Goal: Navigation & Orientation: Find specific page/section

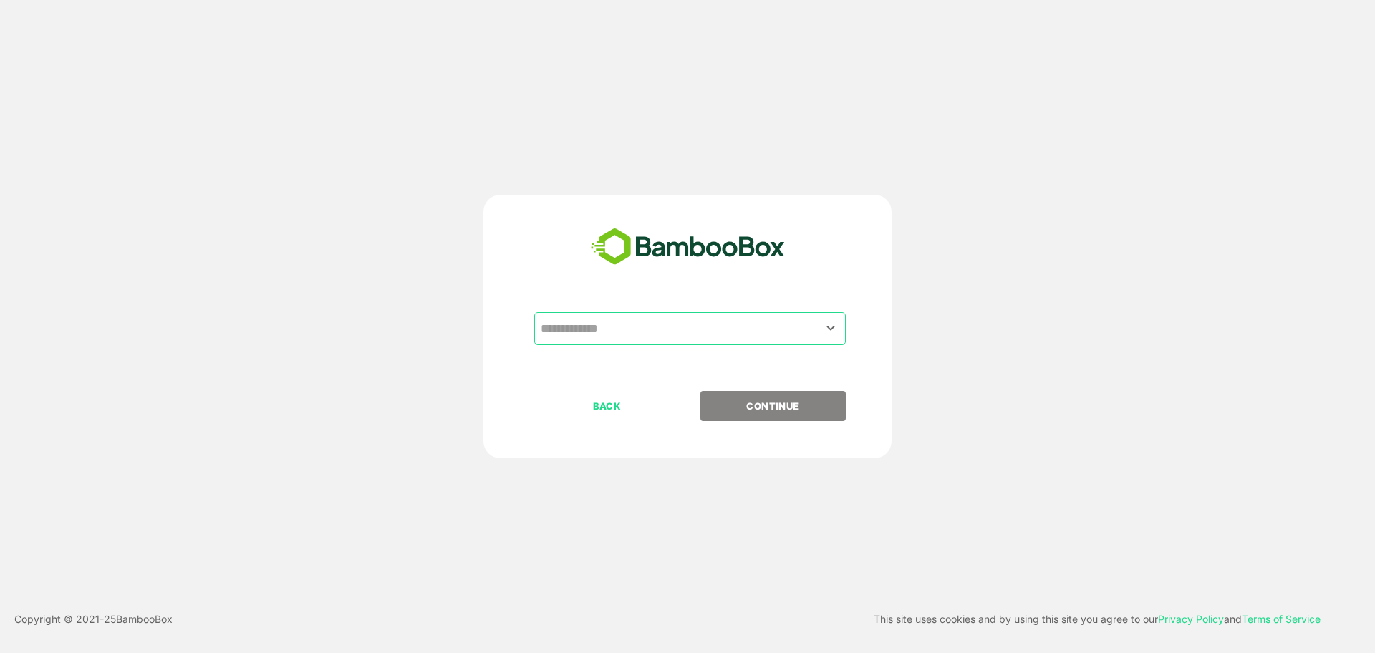
click at [617, 327] on input "text" at bounding box center [690, 328] width 306 height 27
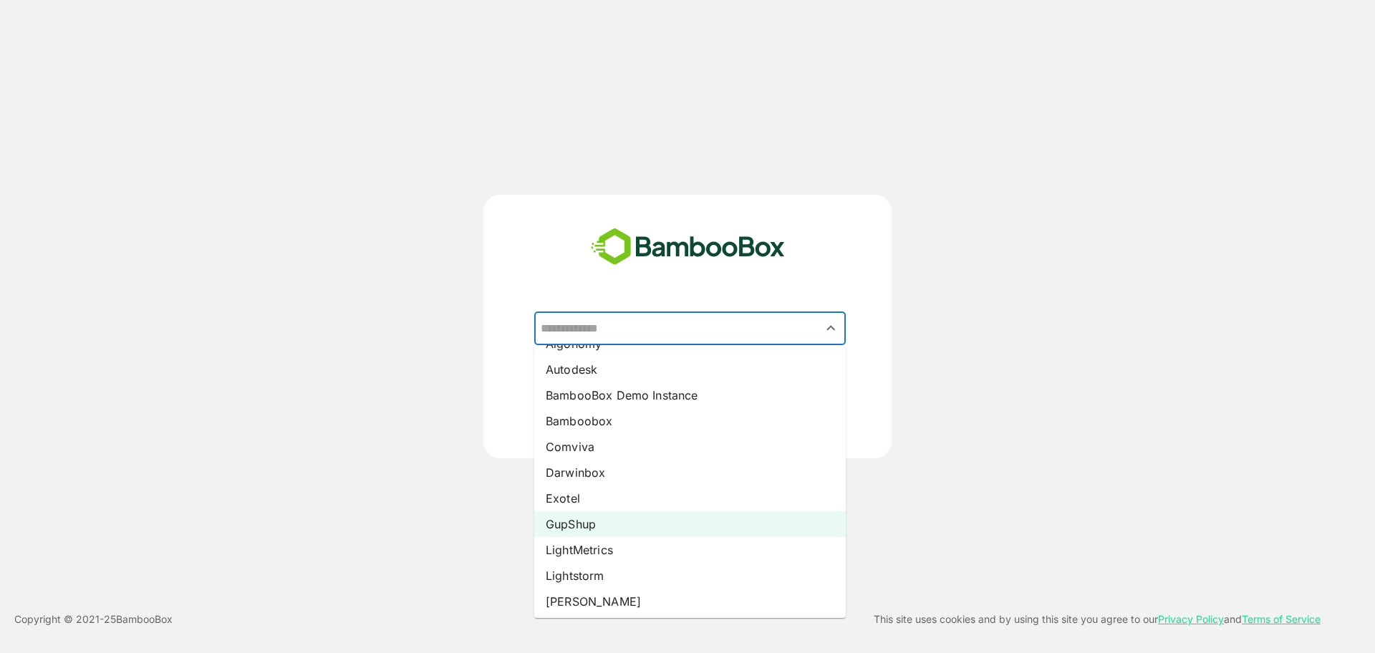
scroll to position [47, 0]
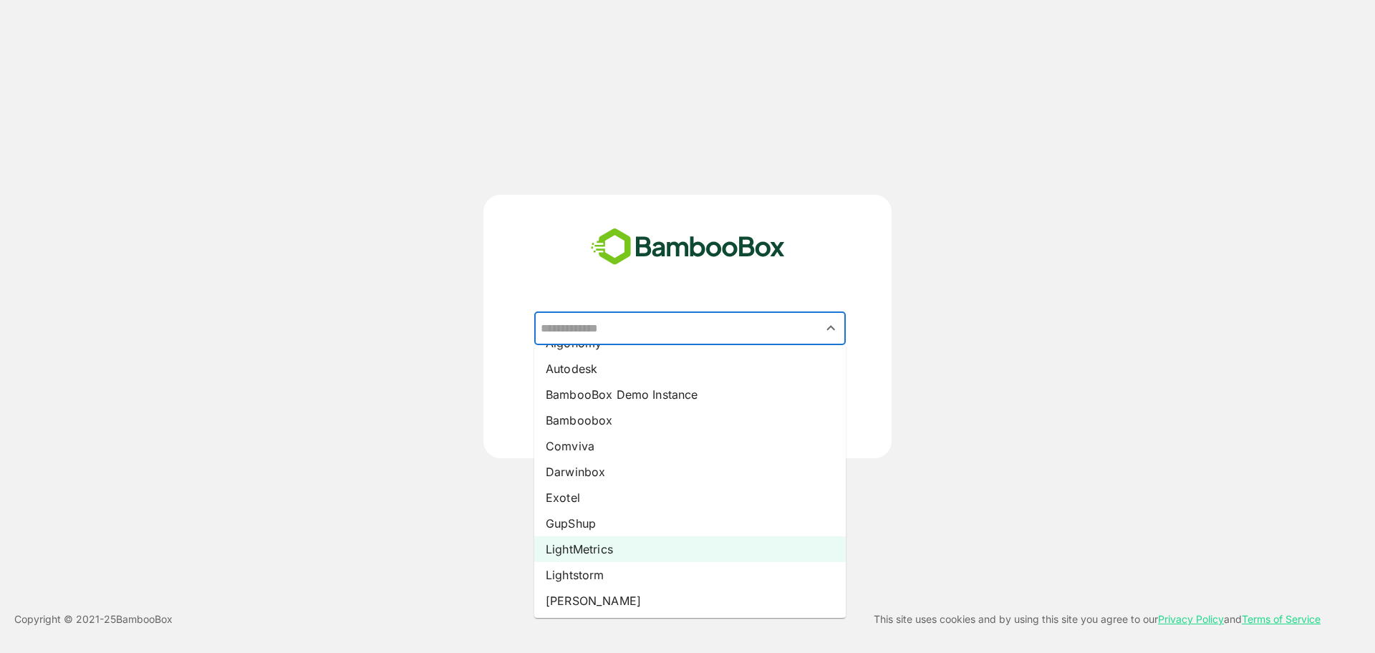
click at [597, 554] on li "LightMetrics" at bounding box center [690, 549] width 312 height 26
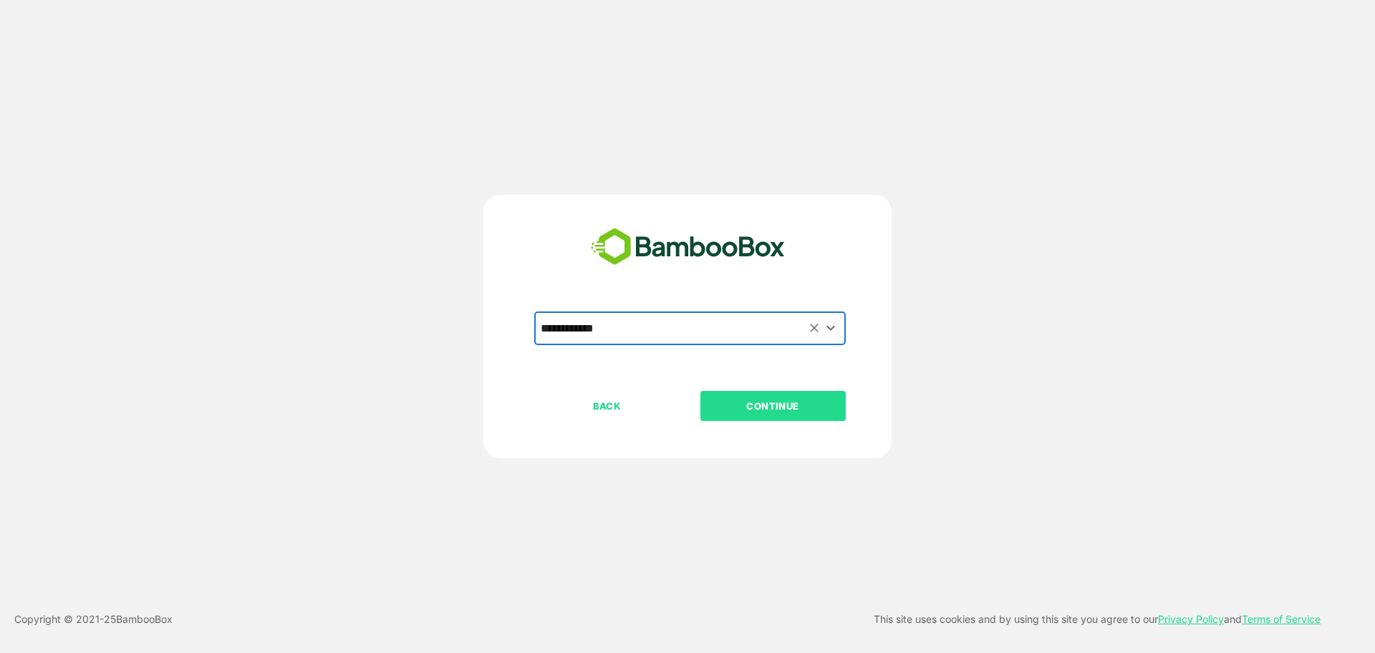
type input "**********"
click at [766, 412] on p "CONTINUE" at bounding box center [772, 406] width 143 height 16
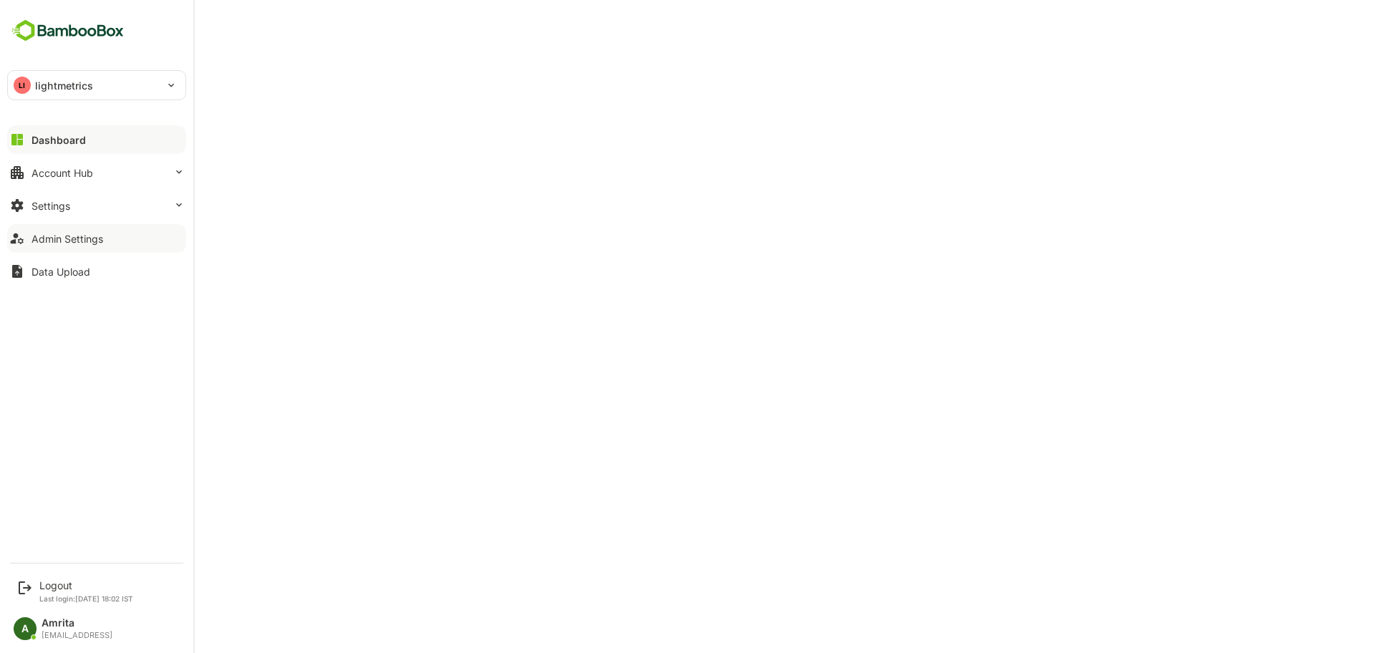
click at [89, 230] on button "Admin Settings" at bounding box center [96, 238] width 179 height 29
click at [61, 163] on button "Account Hub" at bounding box center [96, 172] width 179 height 29
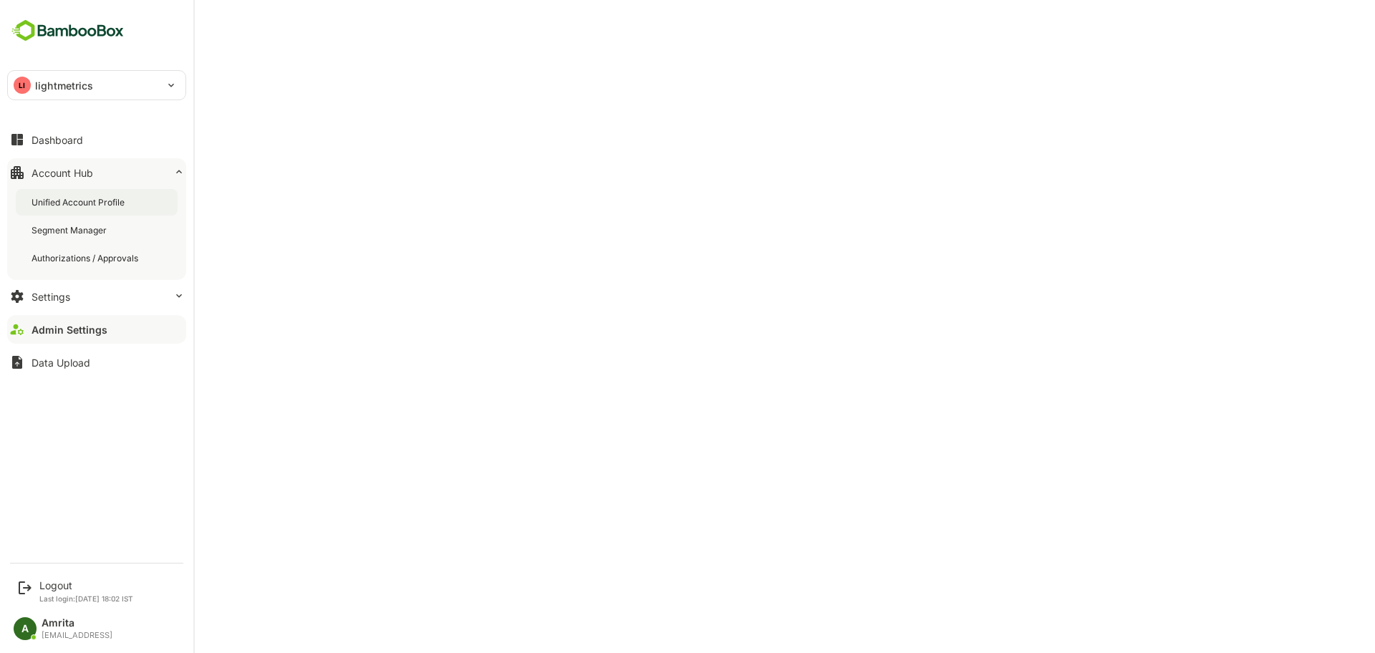
click at [65, 211] on div "Unified Account Profile" at bounding box center [97, 202] width 162 height 27
click at [61, 330] on div "Admin Settings" at bounding box center [68, 330] width 72 height 12
